Goal: Find specific fact

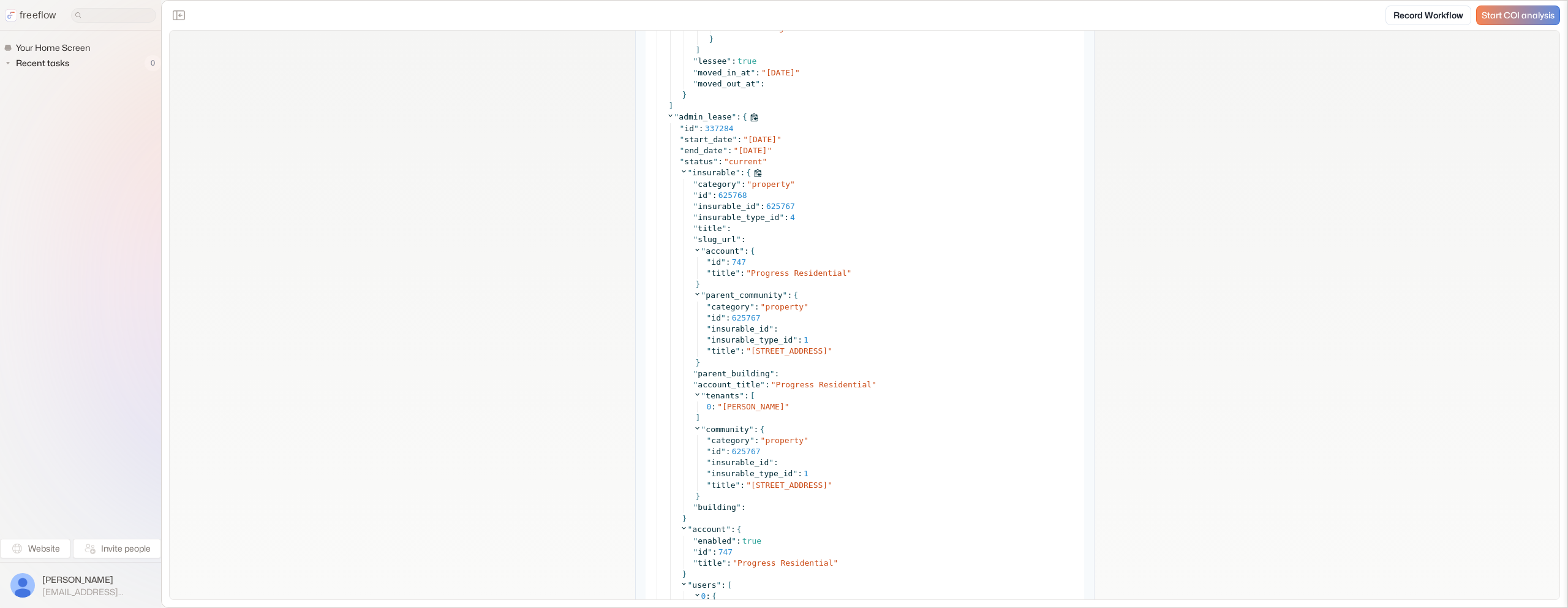
scroll to position [2525, 0]
copy span "[PERSON_NAME]"
drag, startPoint x: 801, startPoint y: 404, endPoint x: 723, endPoint y: 406, distance: 78.0
click at [724, 406] on div "0 : " Marisela Jimenenz "" at bounding box center [891, 403] width 370 height 11
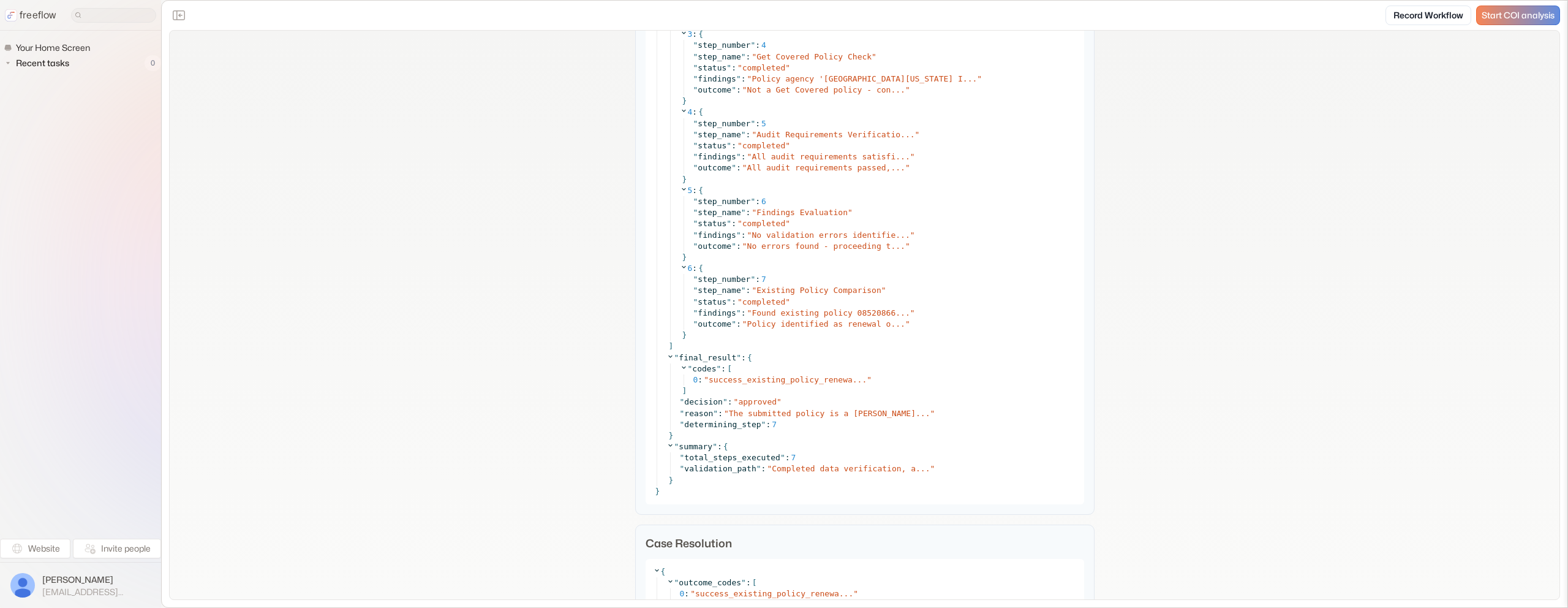
scroll to position [5999, 0]
click at [825, 308] on span "Found existing policy 08520866..." at bounding box center [830, 310] width 158 height 9
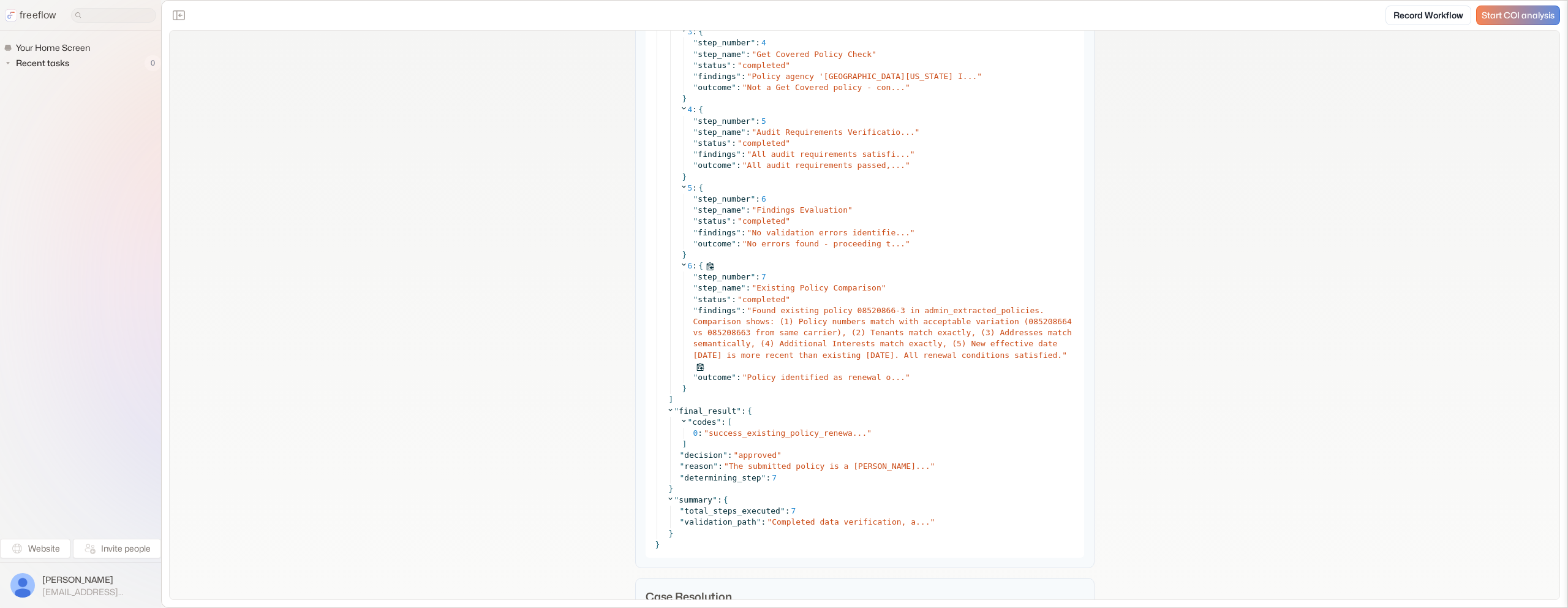
click at [825, 308] on span "Found existing policy 08520866-3 in admin_extracted_policies. Comparison shows:…" at bounding box center [882, 333] width 379 height 54
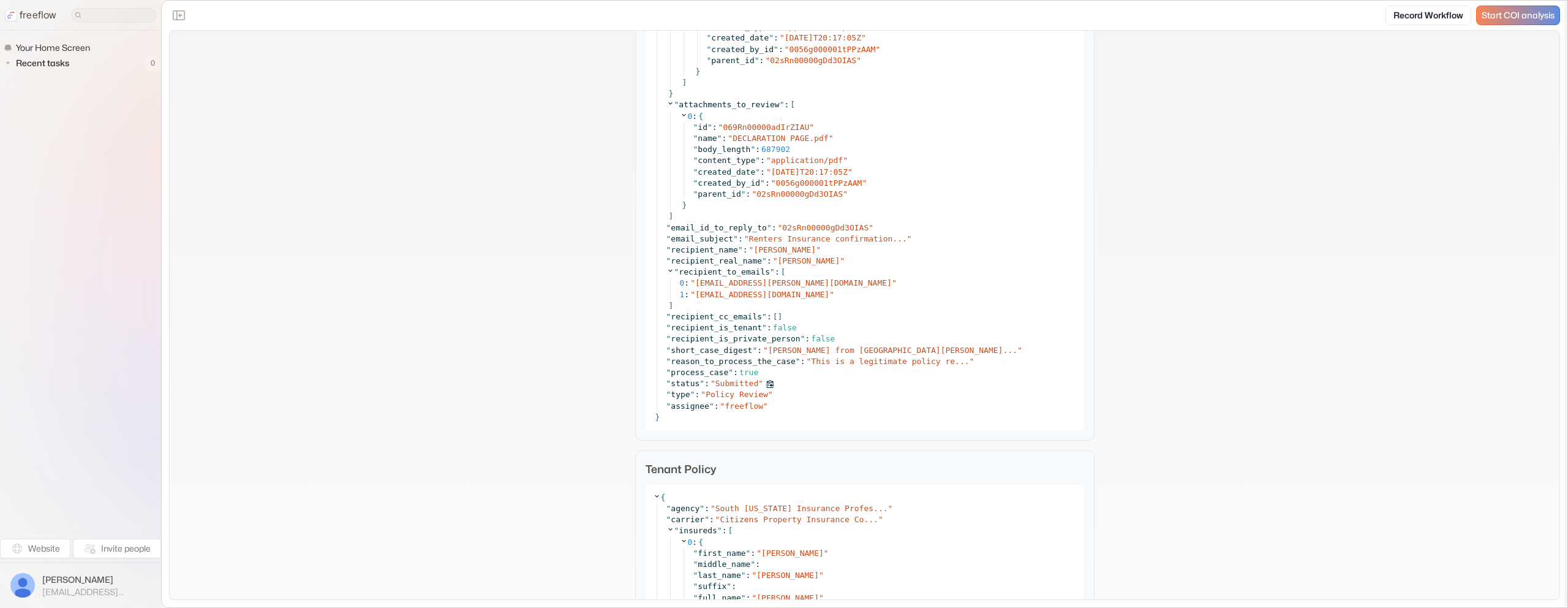
scroll to position [734, 0]
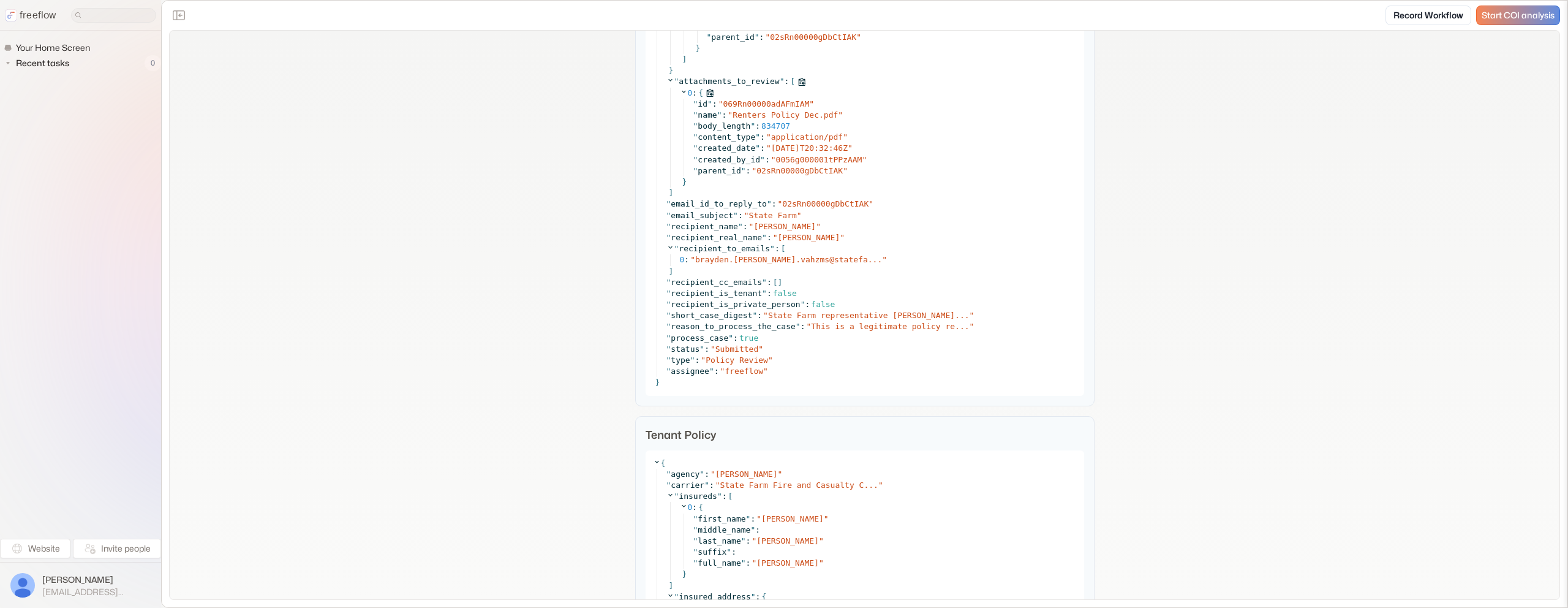
scroll to position [928, 0]
